Goal: Transaction & Acquisition: Purchase product/service

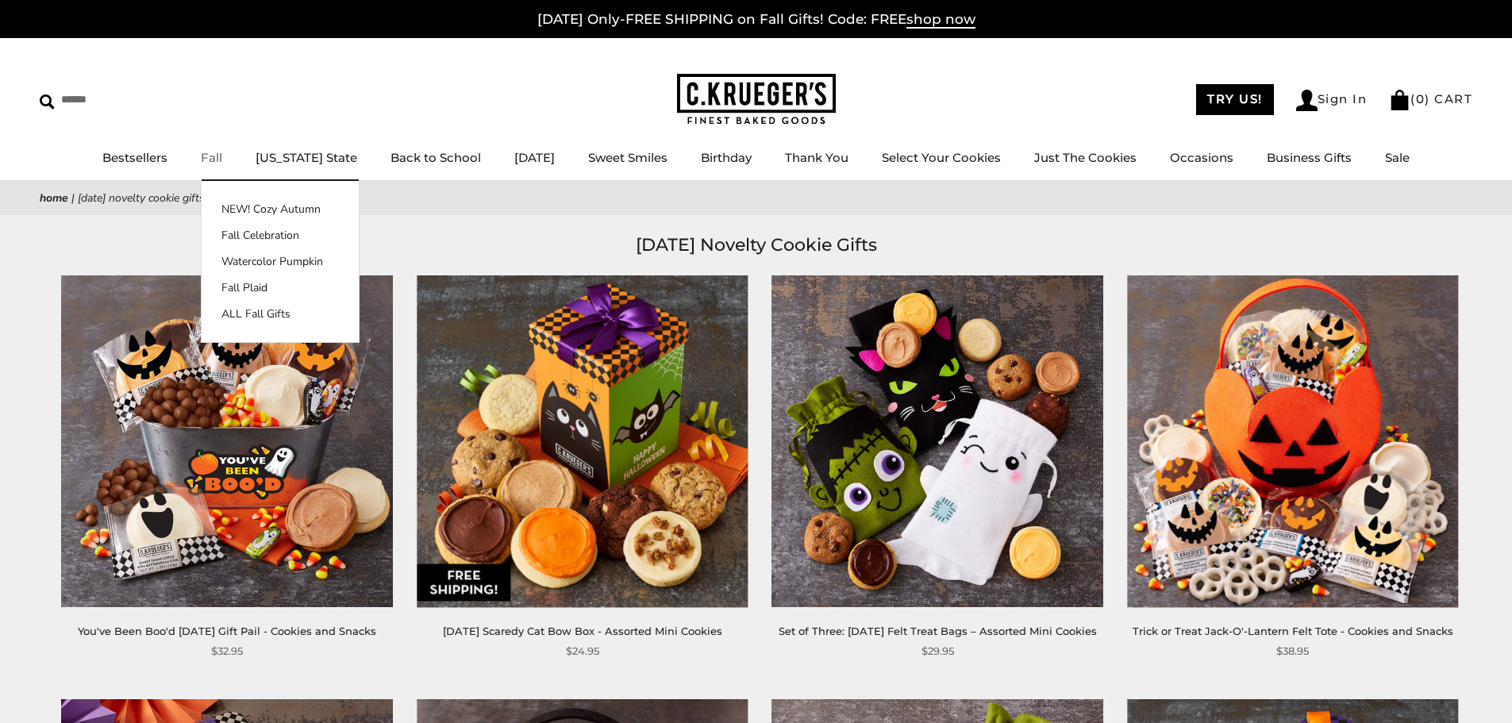
click at [221, 160] on link "Fall" at bounding box center [211, 157] width 21 height 15
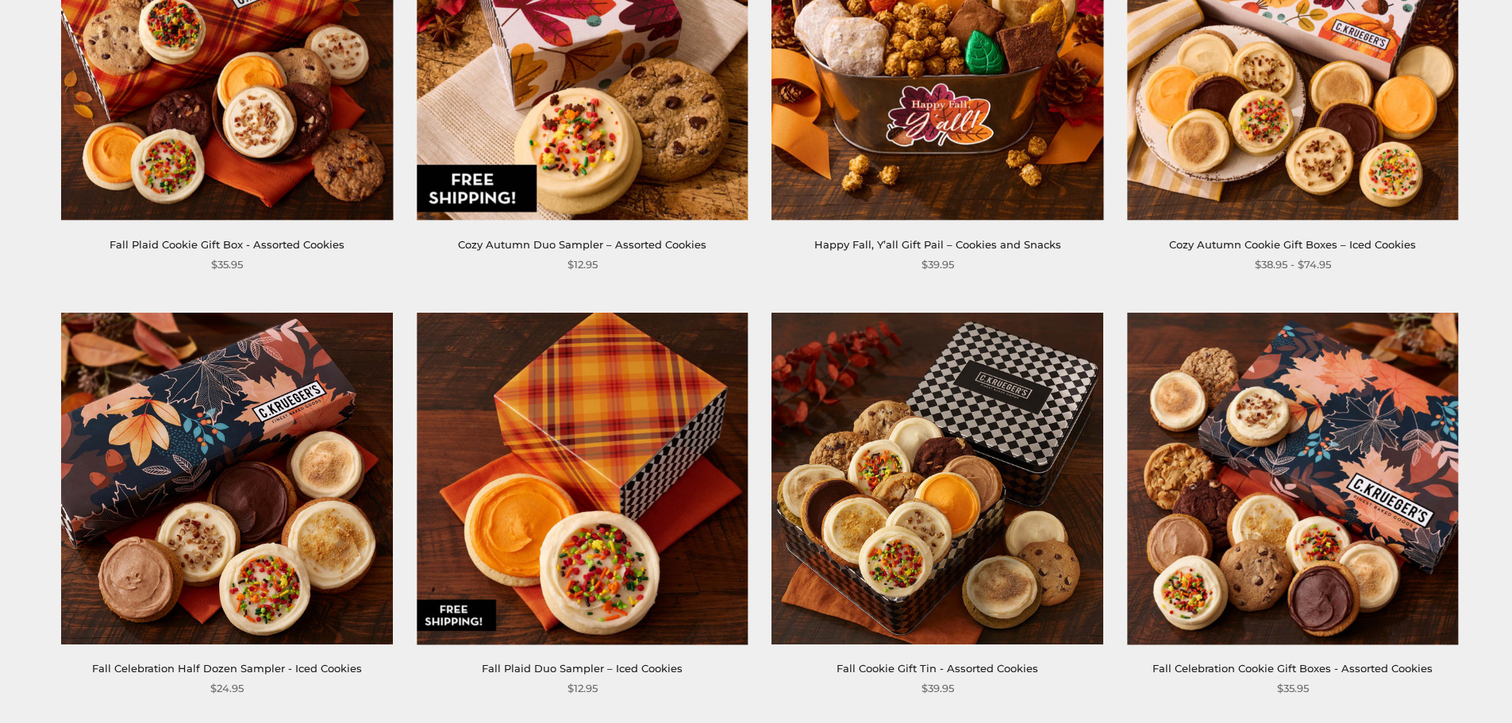
scroll to position [873, 0]
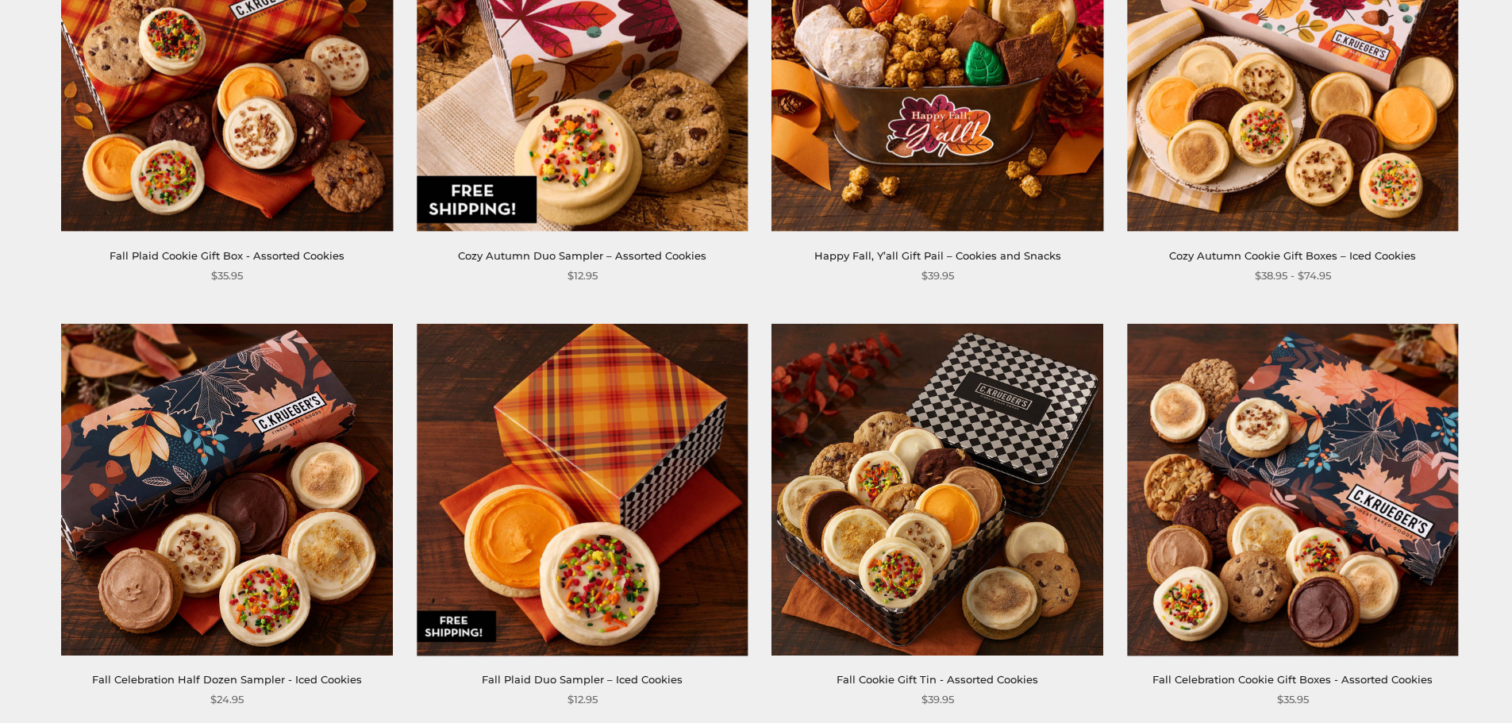
click at [1002, 174] on img at bounding box center [937, 65] width 331 height 331
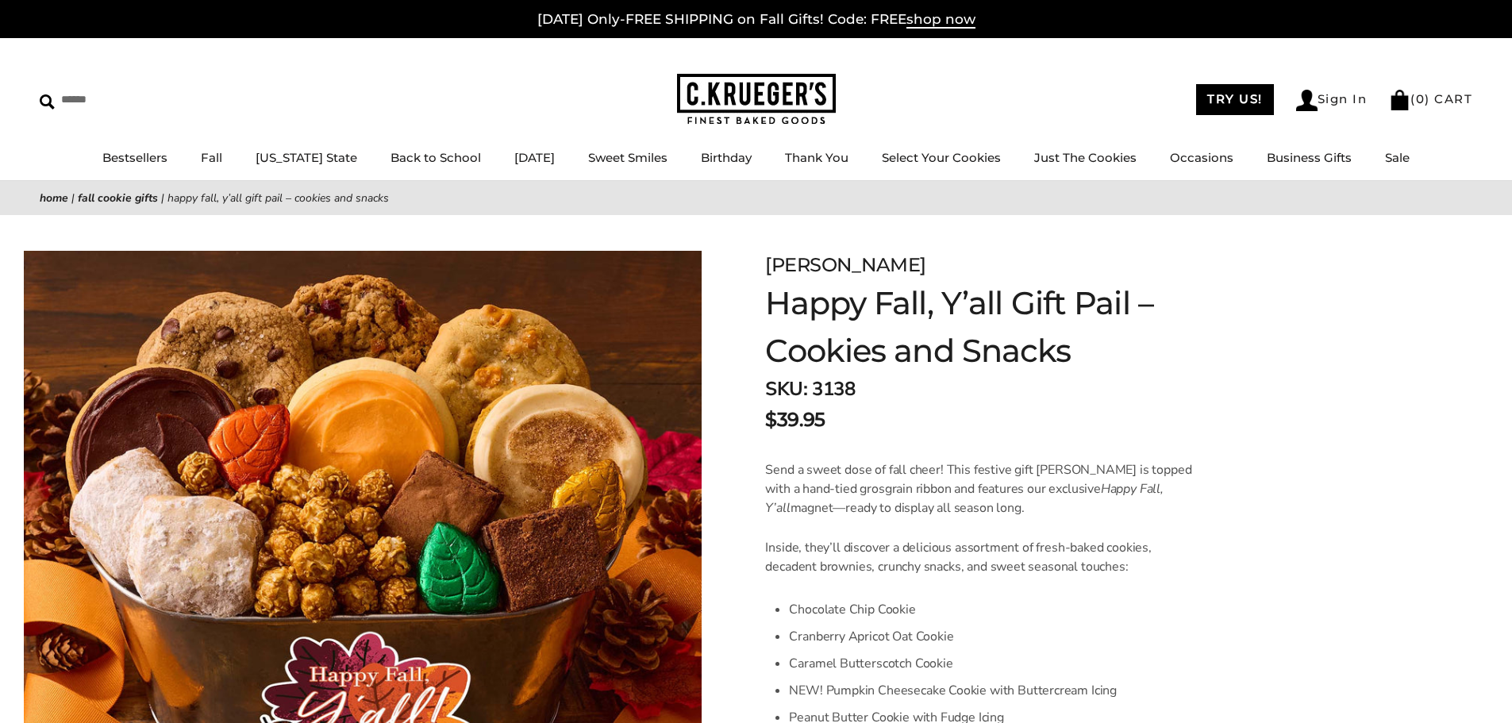
click at [718, 90] on img at bounding box center [756, 100] width 159 height 52
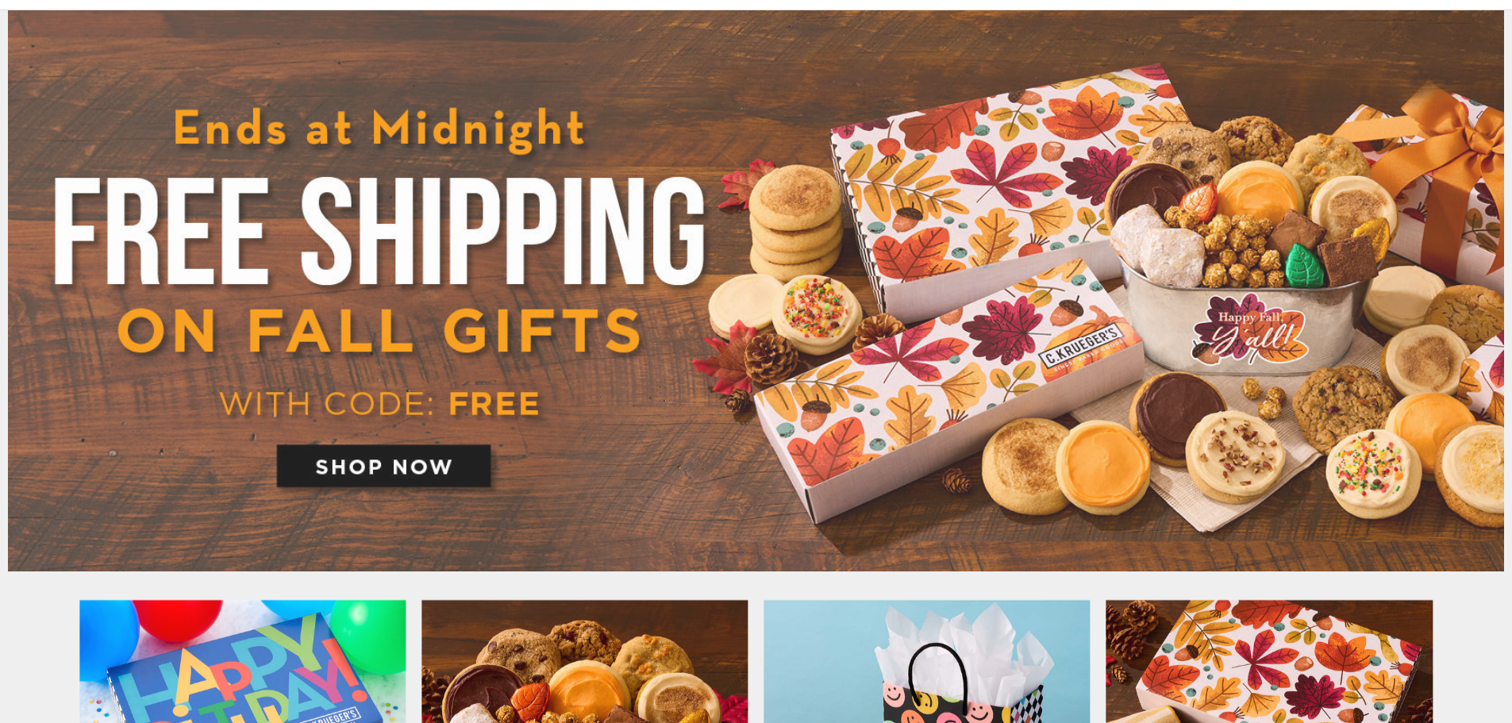
scroll to position [238, 0]
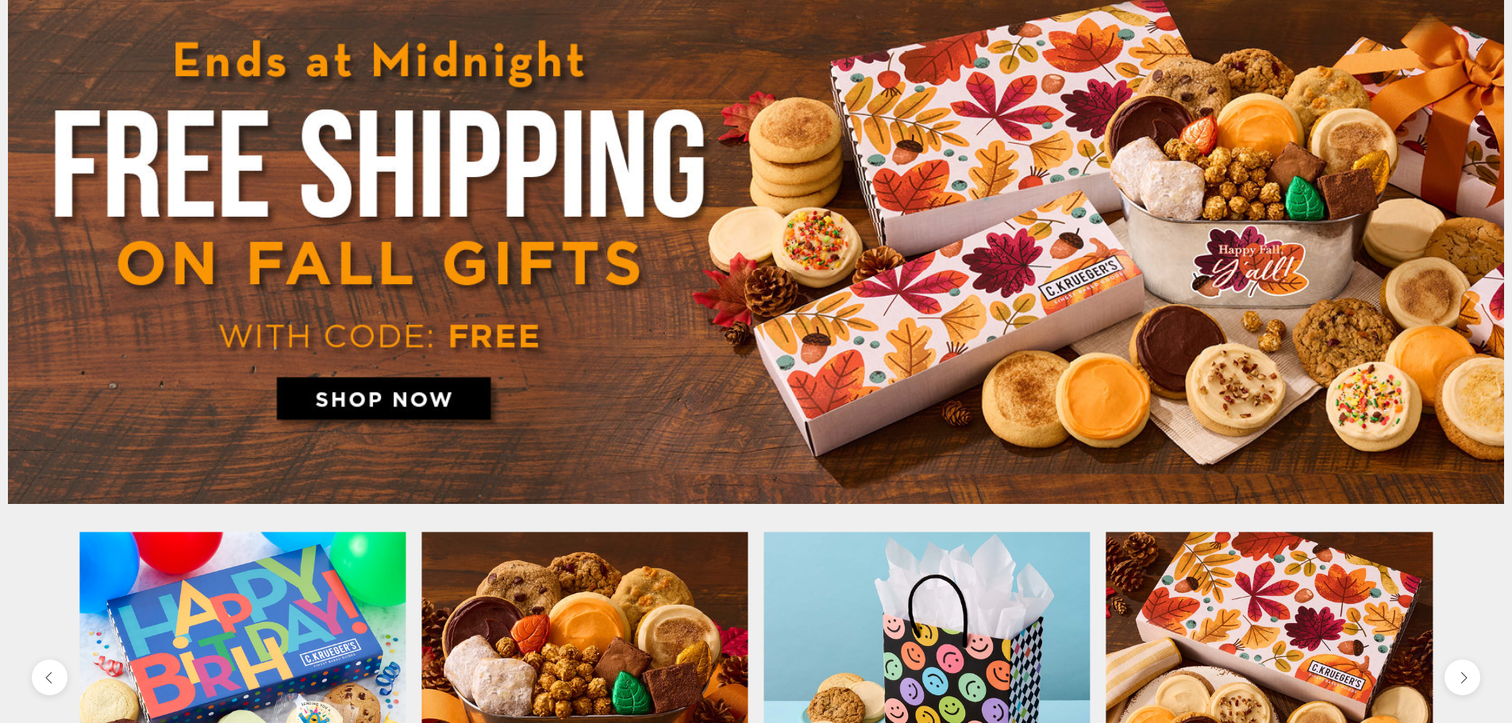
click at [455, 399] on img at bounding box center [756, 223] width 1496 height 561
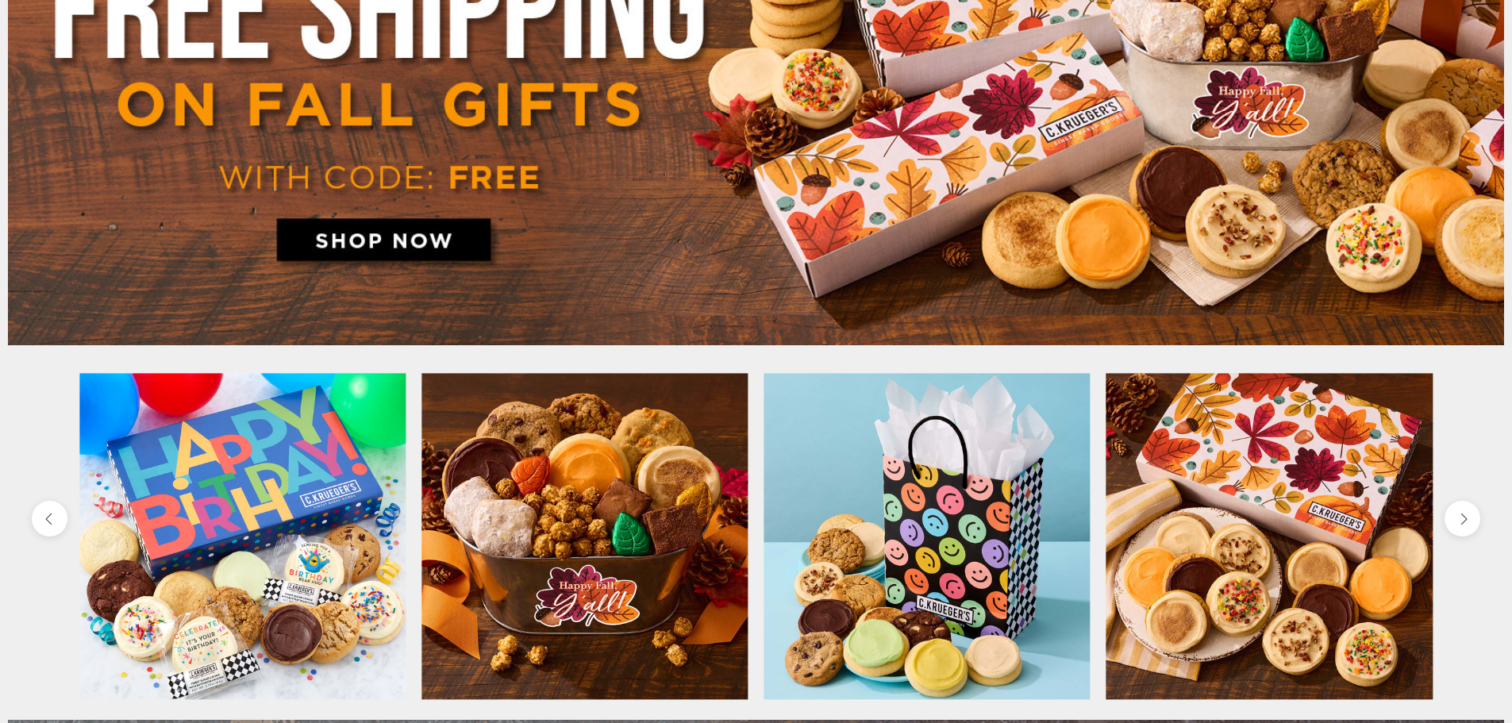
scroll to position [0, 0]
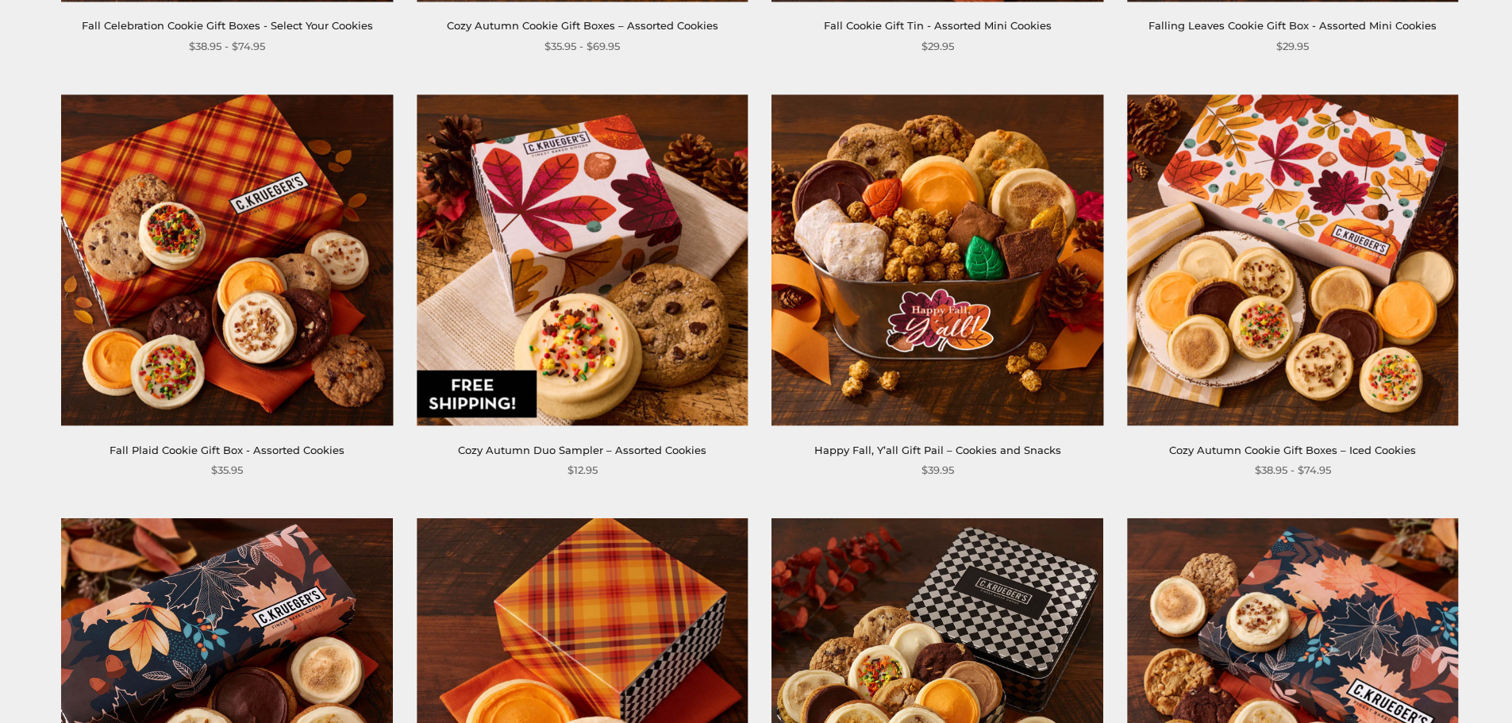
scroll to position [952, 0]
